Goal: Information Seeking & Learning: Learn about a topic

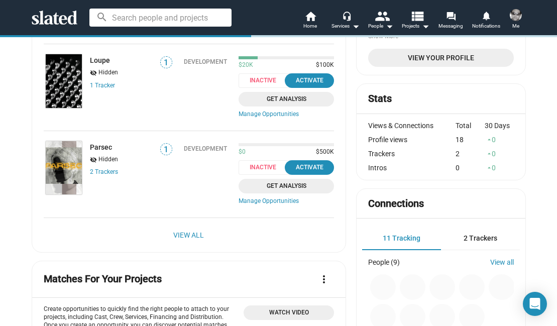
scroll to position [146, 0]
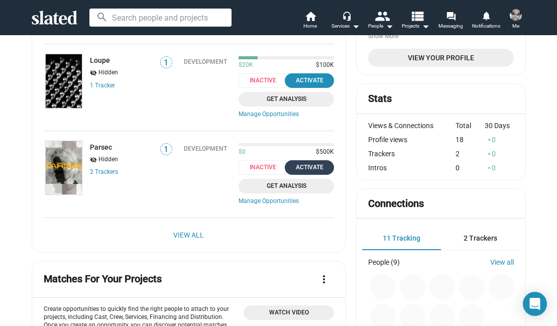
click at [300, 165] on div "Activate" at bounding box center [309, 167] width 37 height 11
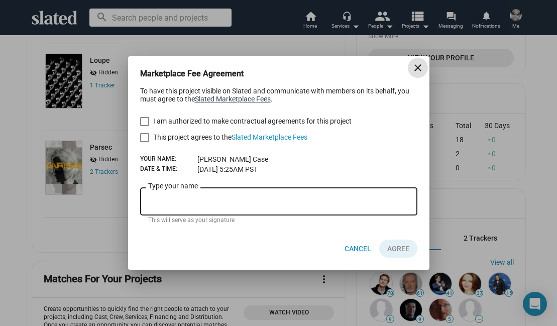
click at [230, 99] on link "Slated Marketplace Fees" at bounding box center [233, 99] width 76 height 8
click at [419, 64] on mat-icon "close" at bounding box center [418, 68] width 12 height 12
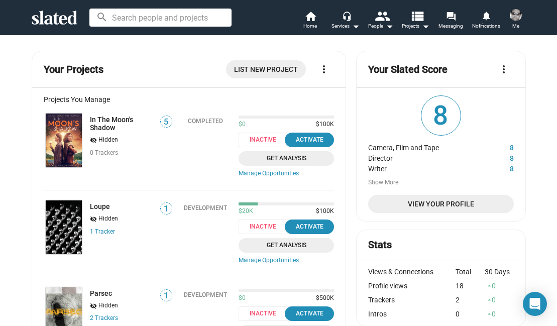
scroll to position [0, 0]
click at [161, 18] on input at bounding box center [160, 18] width 142 height 18
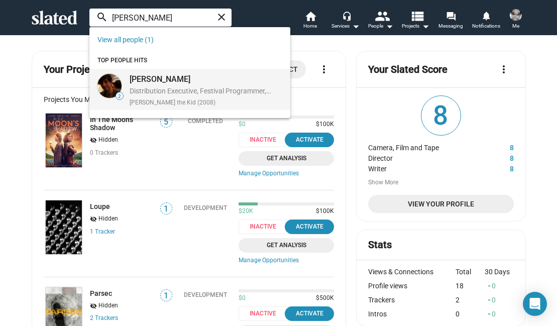
type input "jordan matto"
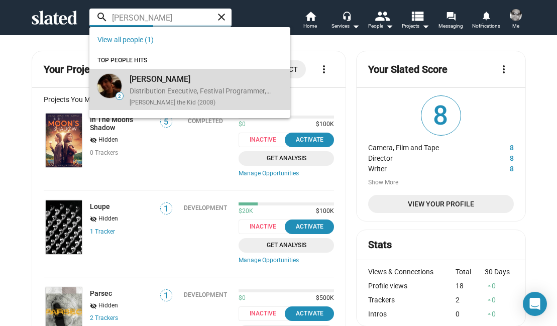
click at [159, 77] on div "[PERSON_NAME]" at bounding box center [200, 79] width 141 height 11
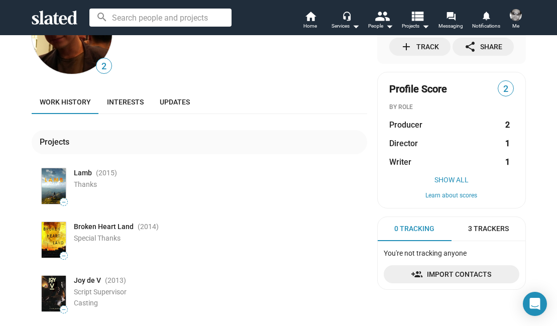
scroll to position [60, 0]
click at [492, 227] on span "3 Trackers" at bounding box center [488, 228] width 41 height 10
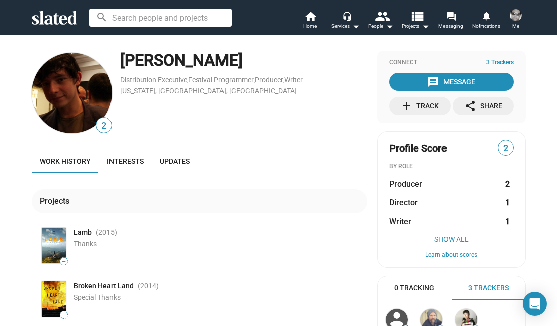
scroll to position [0, 0]
click at [120, 158] on span "Interests" at bounding box center [125, 161] width 37 height 8
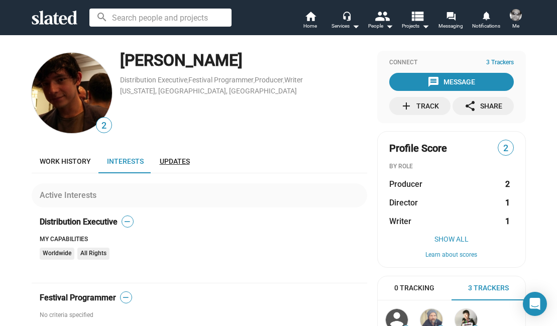
click at [176, 160] on span "Updates" at bounding box center [175, 161] width 30 height 8
